Goal: Task Accomplishment & Management: Manage account settings

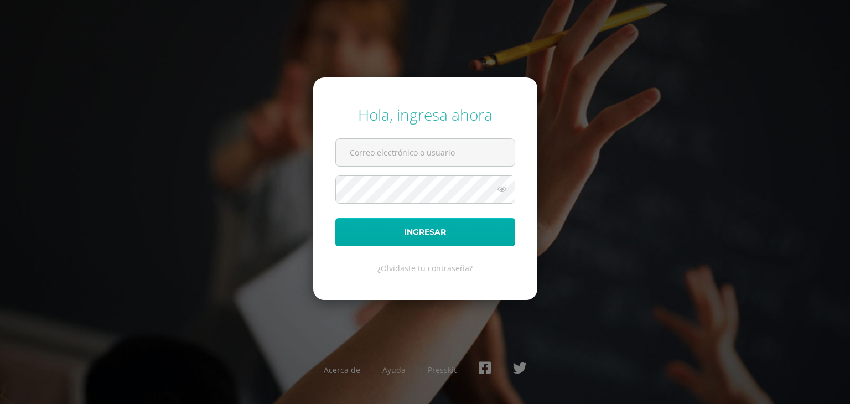
type input "[EMAIL_ADDRESS][DOMAIN_NAME]"
click at [409, 238] on button "Ingresar" at bounding box center [425, 232] width 180 height 28
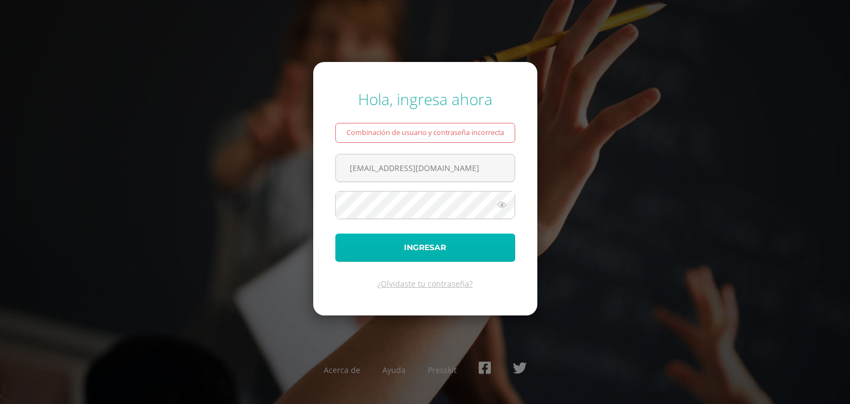
drag, startPoint x: 0, startPoint y: 0, endPoint x: 409, endPoint y: 238, distance: 473.6
click at [409, 238] on button "Ingresar" at bounding box center [425, 248] width 180 height 28
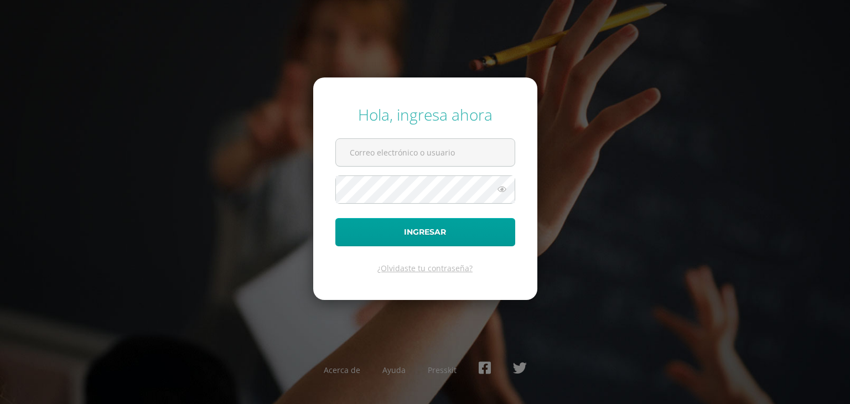
type input "[EMAIL_ADDRESS][DOMAIN_NAME]"
click at [495, 189] on icon at bounding box center [502, 189] width 14 height 13
click at [507, 189] on icon at bounding box center [501, 189] width 15 height 13
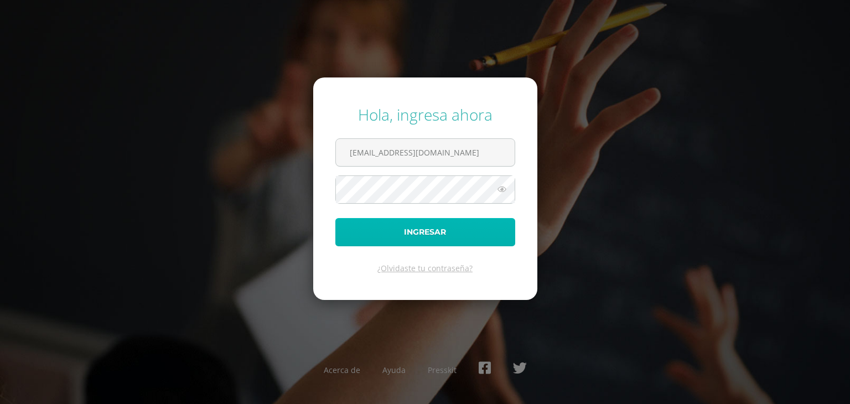
click at [478, 232] on button "Ingresar" at bounding box center [425, 232] width 180 height 28
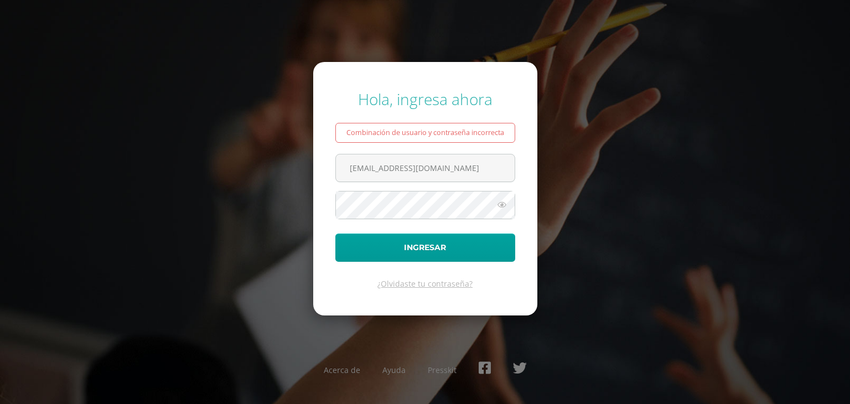
click at [659, 102] on div "Hola, ingresa ahora Combinación de usuario y contraseña incorrecta [EMAIL_ADDRE…" at bounding box center [425, 202] width 714 height 245
